Goal: Information Seeking & Learning: Learn about a topic

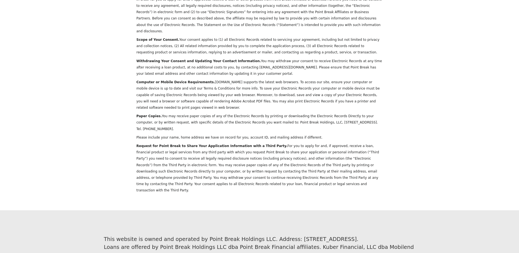
scroll to position [2084, 0]
